Goal: Transaction & Acquisition: Download file/media

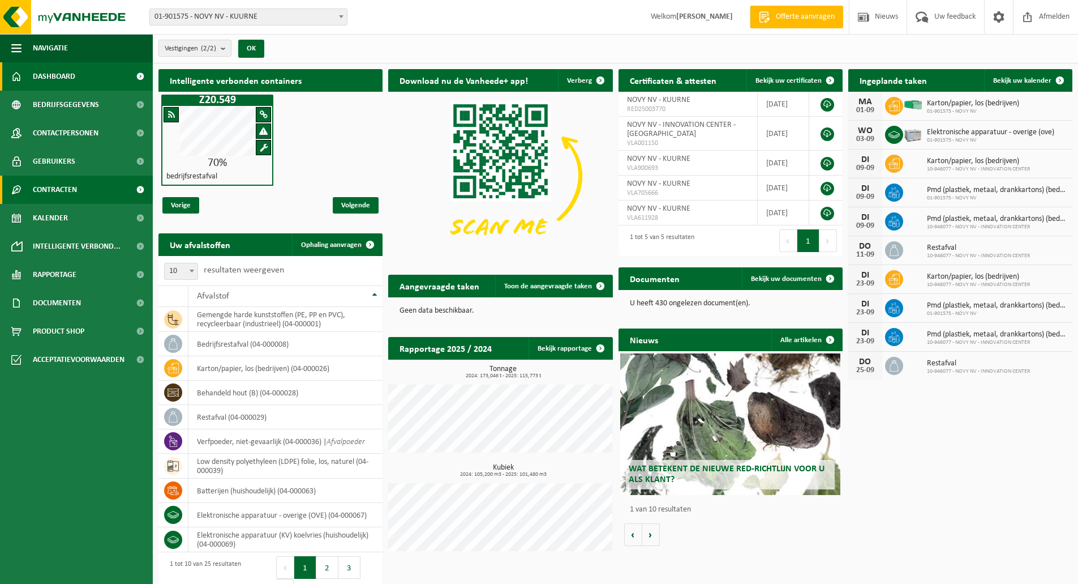
click at [118, 179] on link "Contracten" at bounding box center [76, 189] width 153 height 28
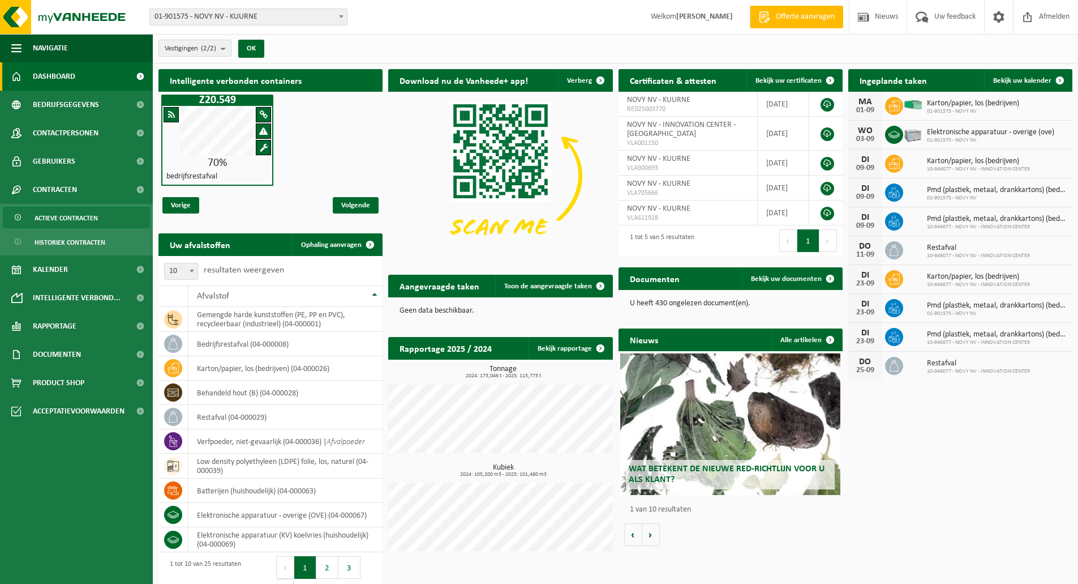
click at [87, 220] on span "Actieve contracten" at bounding box center [66, 218] width 63 height 22
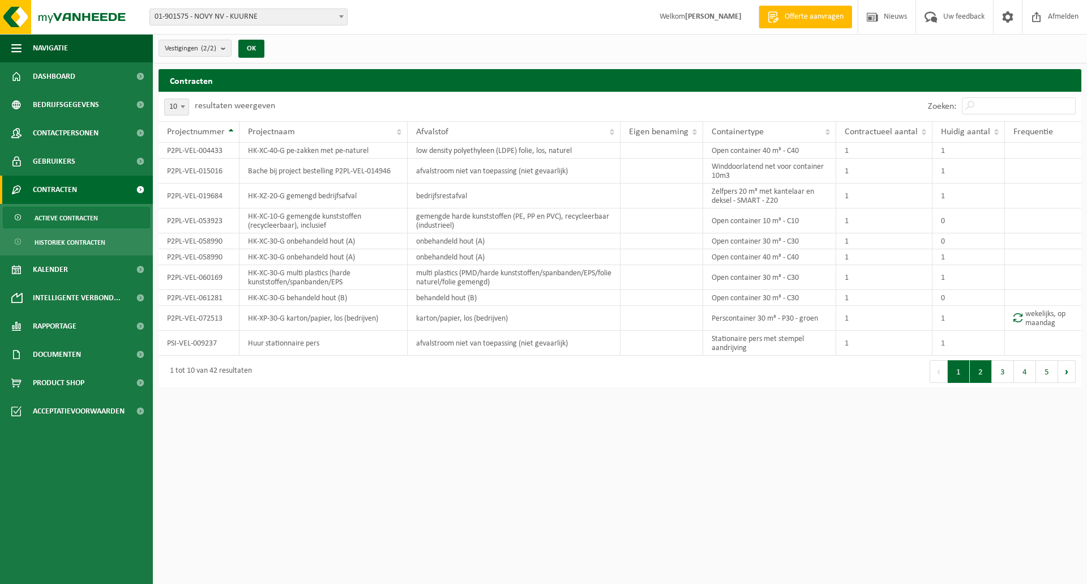
click at [974, 372] on button "2" at bounding box center [981, 371] width 22 height 23
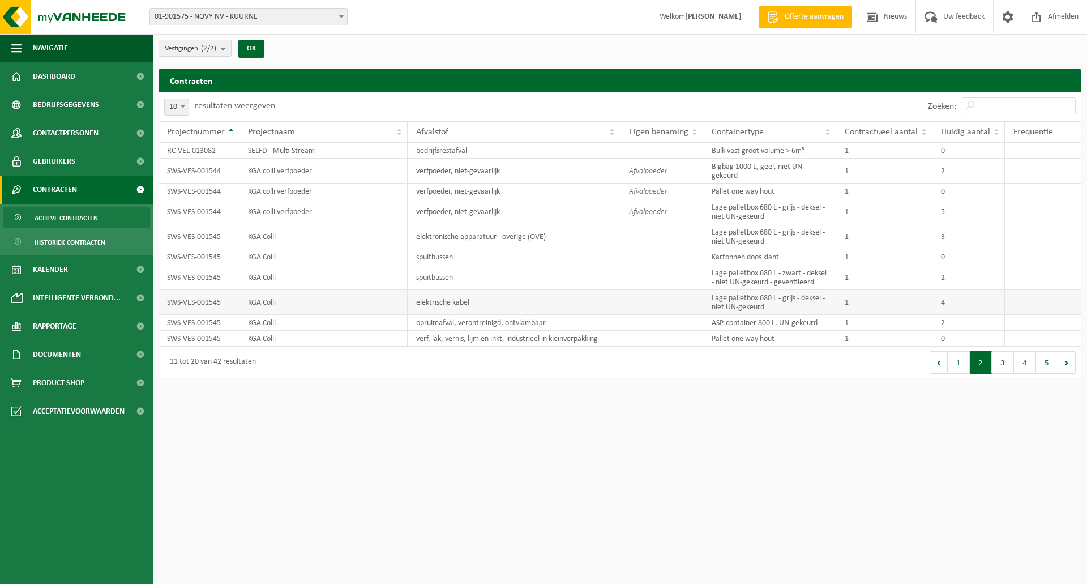
click at [794, 295] on td "Lage palletbox 680 L - grijs - deksel - niet UN-gekeurd" at bounding box center [769, 302] width 133 height 25
click at [306, 305] on td "KGA Colli" at bounding box center [323, 302] width 168 height 25
click at [228, 305] on td "SWS-VES-001545" at bounding box center [198, 302] width 81 height 25
click at [82, 349] on link "Documenten" at bounding box center [76, 354] width 153 height 28
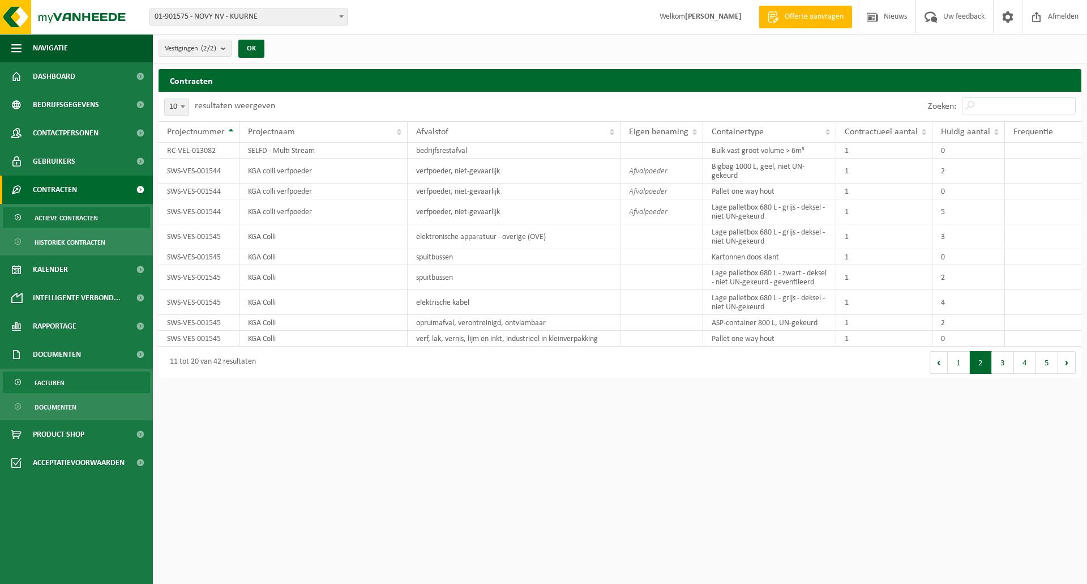
click at [63, 375] on span "Facturen" at bounding box center [50, 383] width 30 height 22
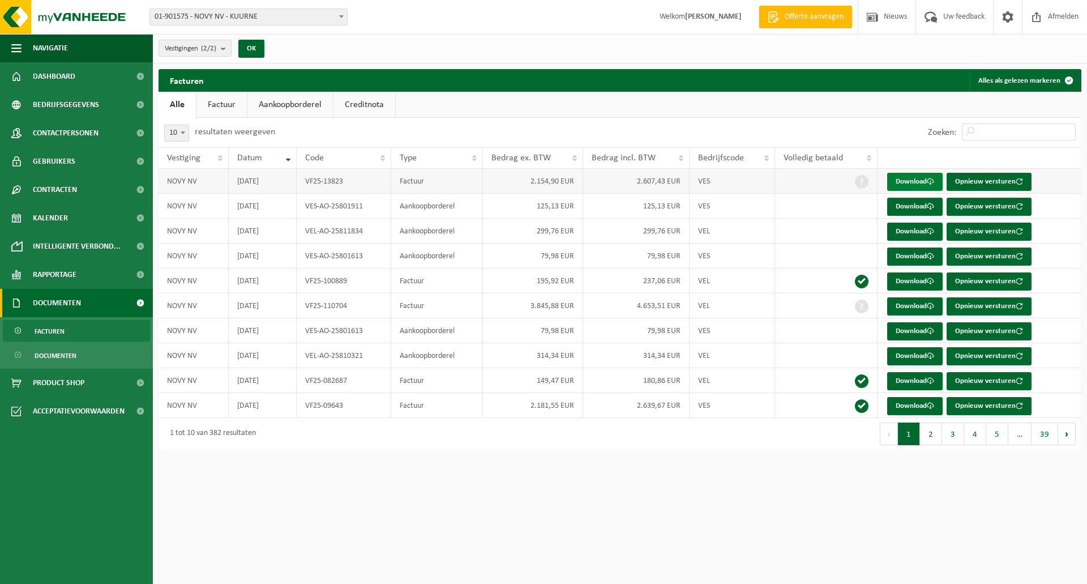
click at [906, 178] on link "Download" at bounding box center [914, 182] width 55 height 18
click at [919, 305] on link "Download" at bounding box center [914, 306] width 55 height 18
click at [895, 406] on link "Download" at bounding box center [914, 406] width 55 height 18
click at [928, 429] on button "2" at bounding box center [931, 433] width 22 height 23
click at [929, 183] on span at bounding box center [930, 181] width 7 height 7
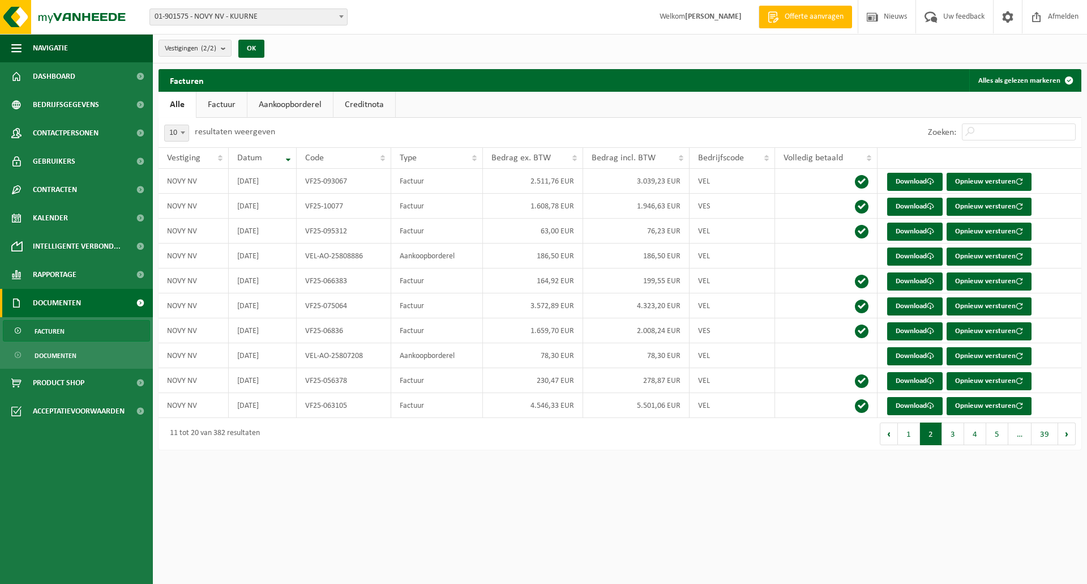
click at [309, 100] on link "Aankoopborderel" at bounding box center [289, 105] width 85 height 26
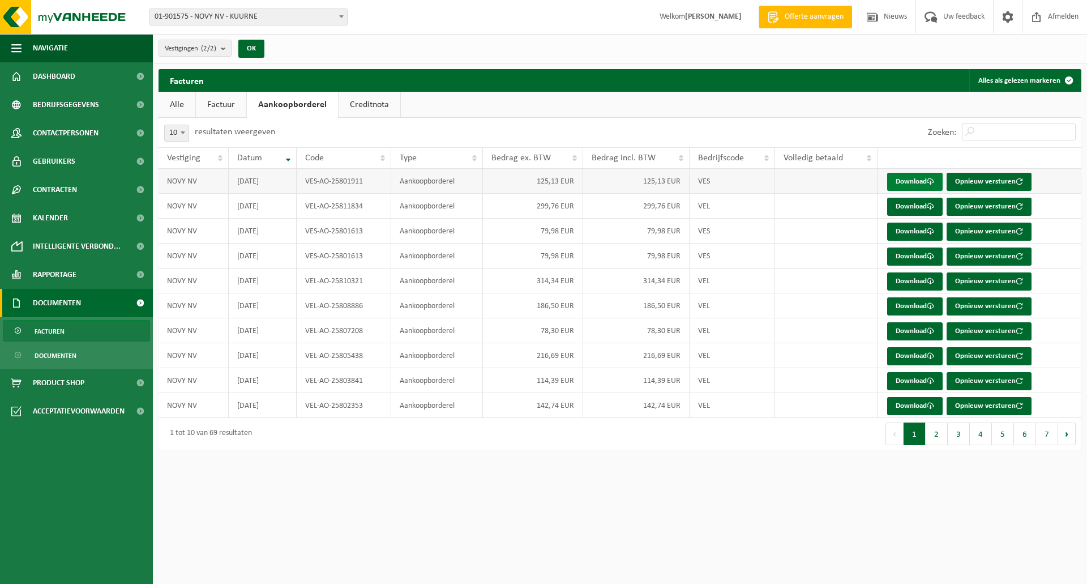
click at [902, 177] on link "Download" at bounding box center [914, 182] width 55 height 18
